Goal: Task Accomplishment & Management: Manage account settings

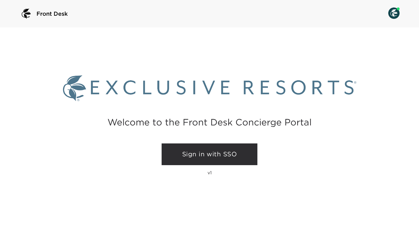
click at [190, 147] on link "Sign in with SSO" at bounding box center [210, 154] width 96 height 22
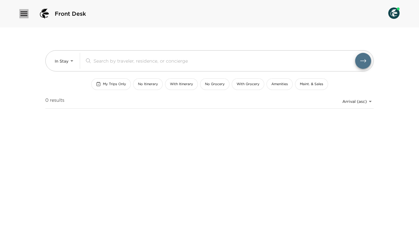
click at [25, 13] on icon "button" at bounding box center [23, 13] width 9 height 9
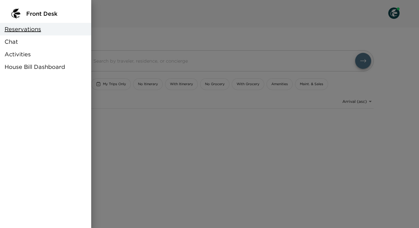
click at [14, 70] on span "House Bill Dashboard" at bounding box center [35, 67] width 60 height 8
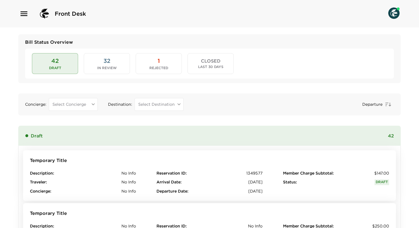
click at [55, 42] on span "Bill Status Overview" at bounding box center [209, 42] width 369 height 6
click at [104, 62] on span "32" at bounding box center [107, 61] width 7 height 8
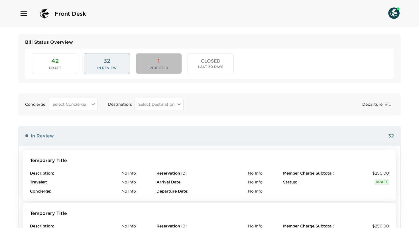
click at [165, 61] on button "1 Rejected" at bounding box center [159, 63] width 46 height 21
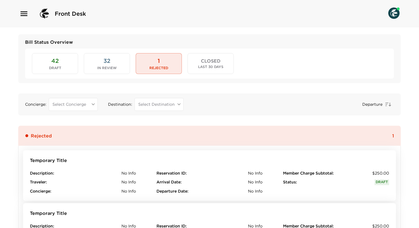
click at [204, 58] on span "CLOSED" at bounding box center [211, 60] width 20 height 5
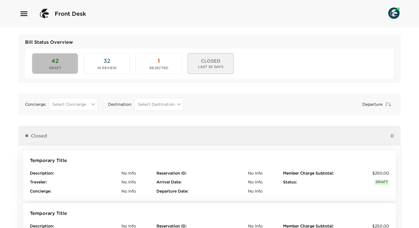
click at [50, 66] on span "Draft" at bounding box center [55, 68] width 12 height 4
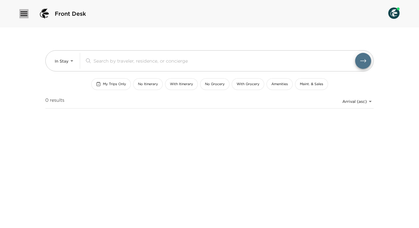
click at [26, 11] on icon "button" at bounding box center [24, 13] width 7 height 5
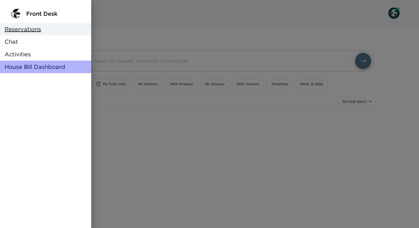
click at [32, 69] on span "House Bill Dashboard" at bounding box center [35, 67] width 60 height 8
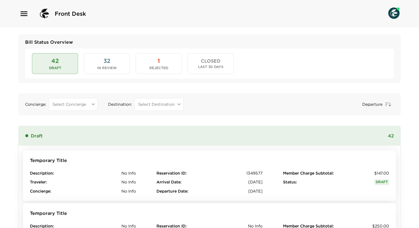
click at [101, 62] on button "32 In Review" at bounding box center [107, 63] width 46 height 21
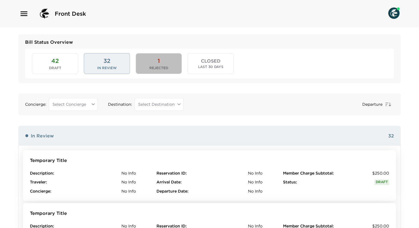
click at [163, 65] on button "1 Rejected" at bounding box center [159, 63] width 46 height 21
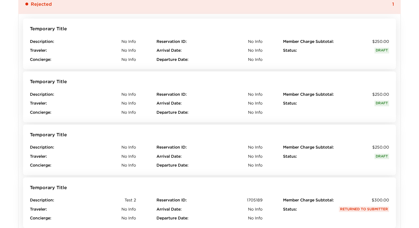
scroll to position [143, 0]
